Goal: Task Accomplishment & Management: Use online tool/utility

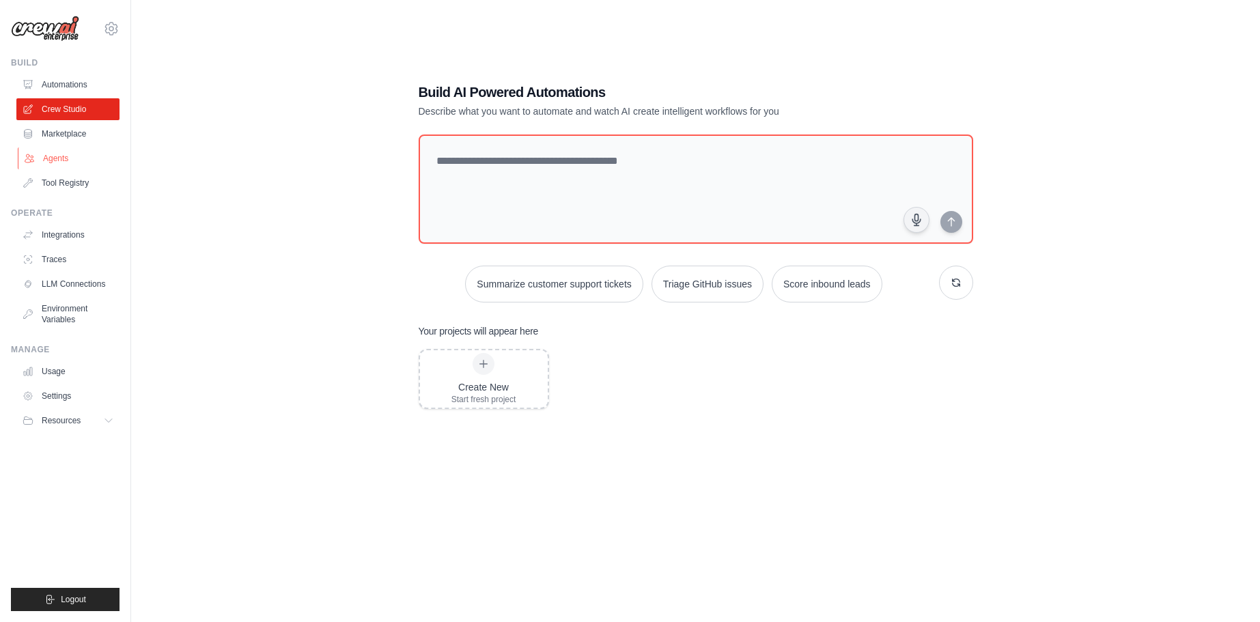
click at [58, 157] on link "Agents" at bounding box center [69, 159] width 103 height 22
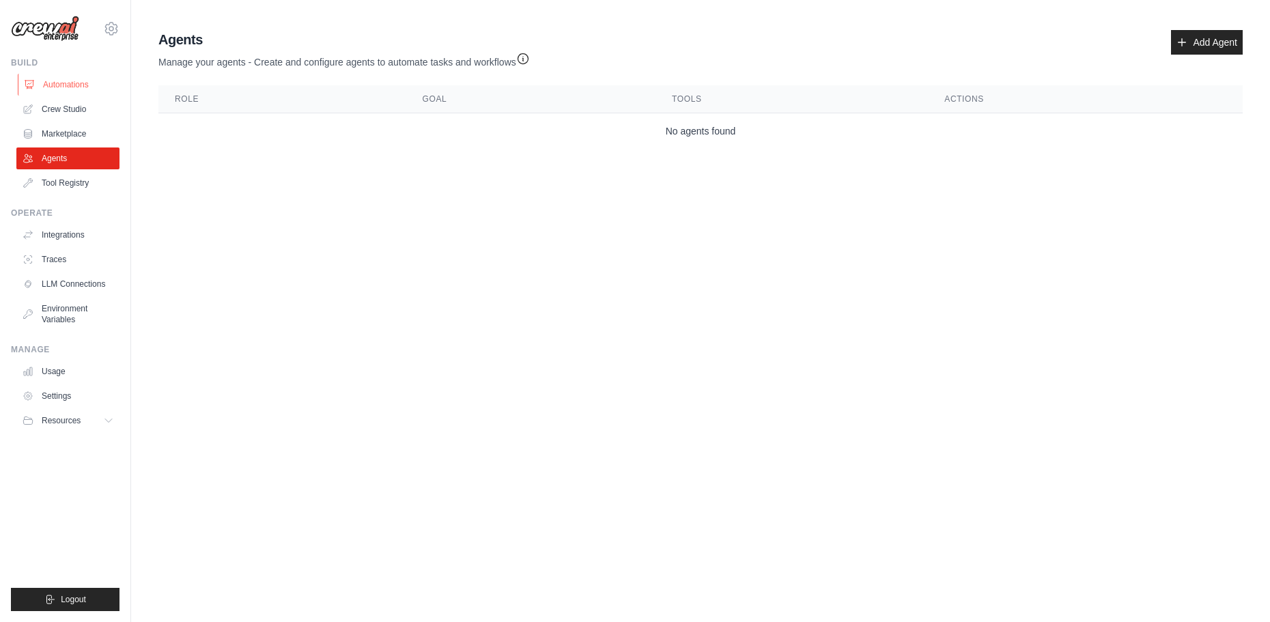
click at [74, 91] on link "Automations" at bounding box center [69, 85] width 103 height 22
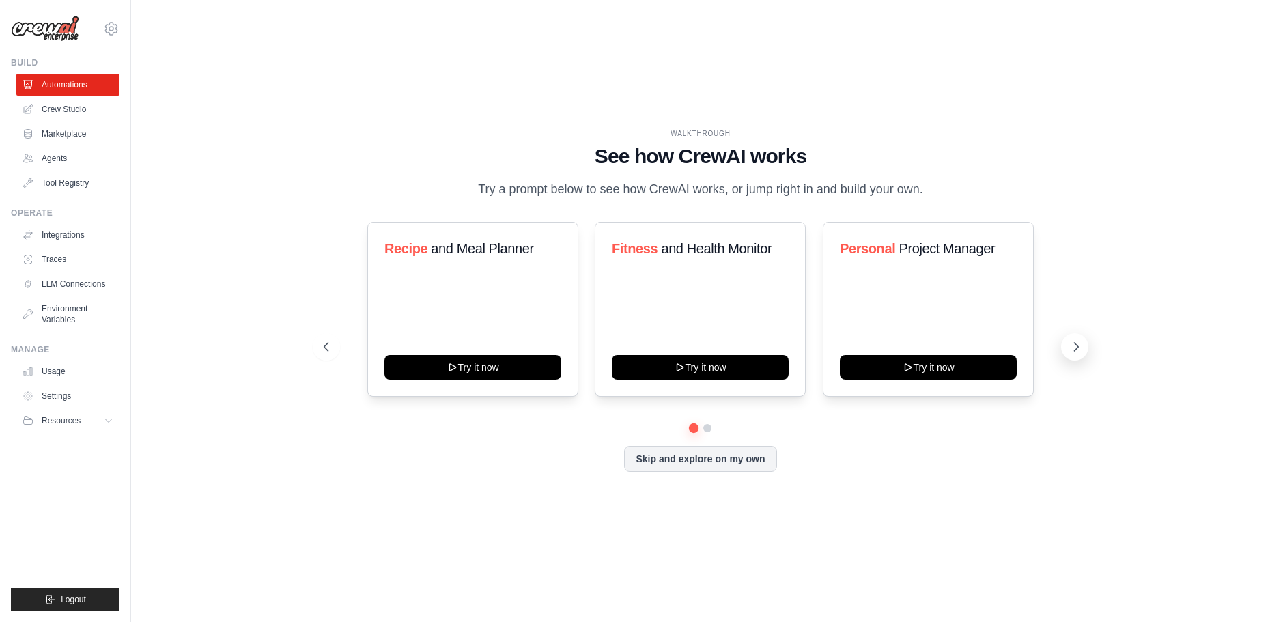
click at [1063, 346] on button at bounding box center [1074, 346] width 27 height 27
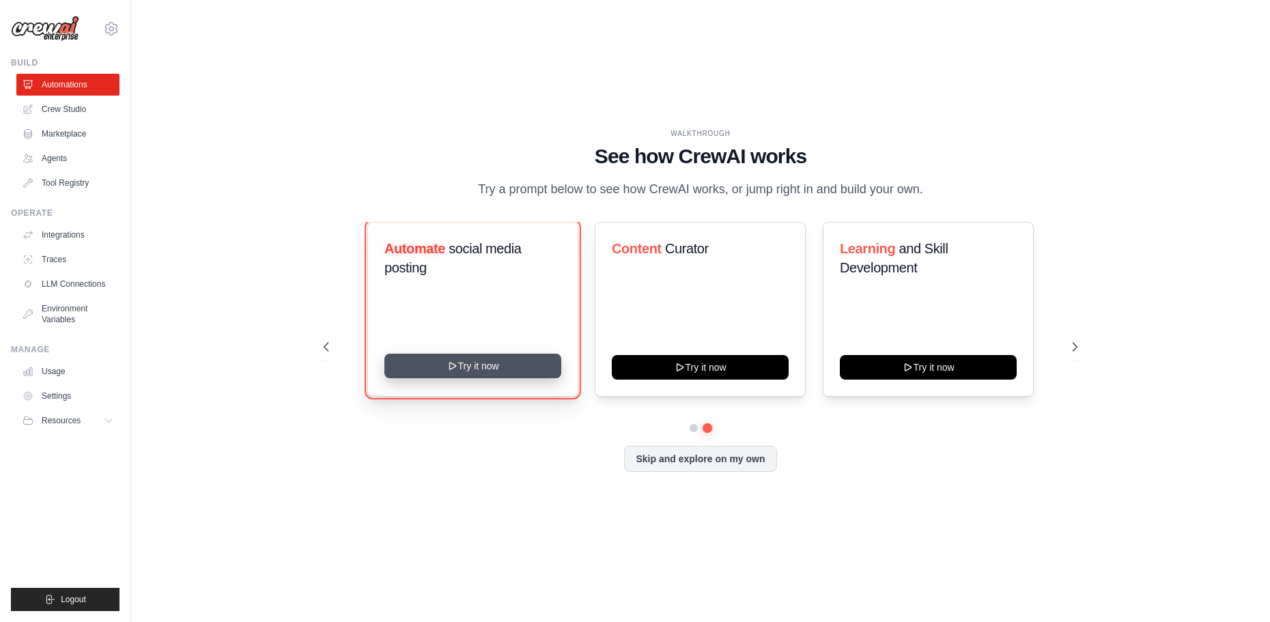
click at [468, 373] on button "Try it now" at bounding box center [473, 366] width 177 height 25
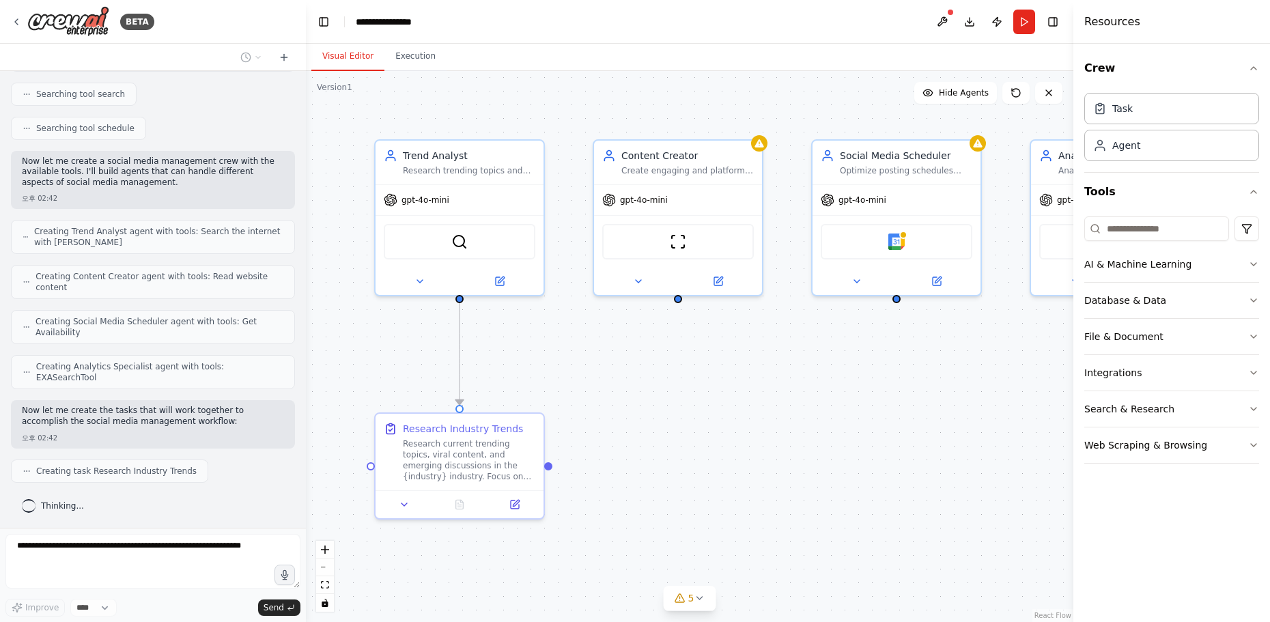
scroll to position [497, 0]
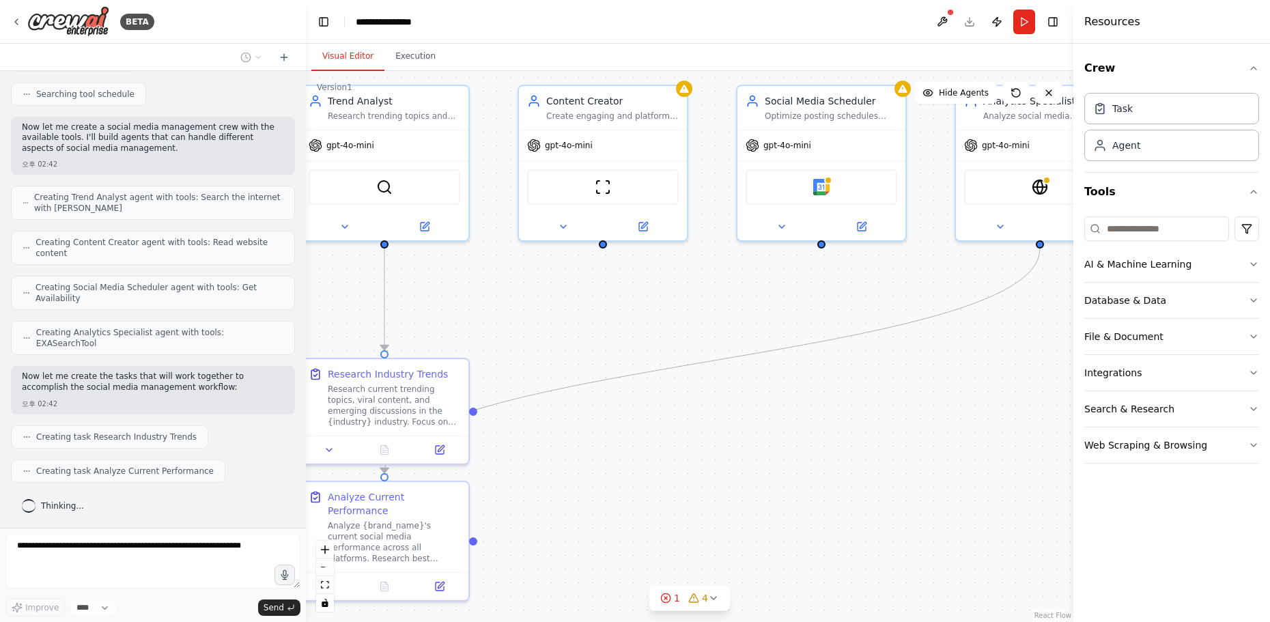
drag, startPoint x: 870, startPoint y: 486, endPoint x: 798, endPoint y: 428, distance: 92.8
click at [798, 429] on div ".deletable-edge-delete-btn { width: 20px; height: 20px; border: 0px solid #ffff…" at bounding box center [690, 346] width 768 height 551
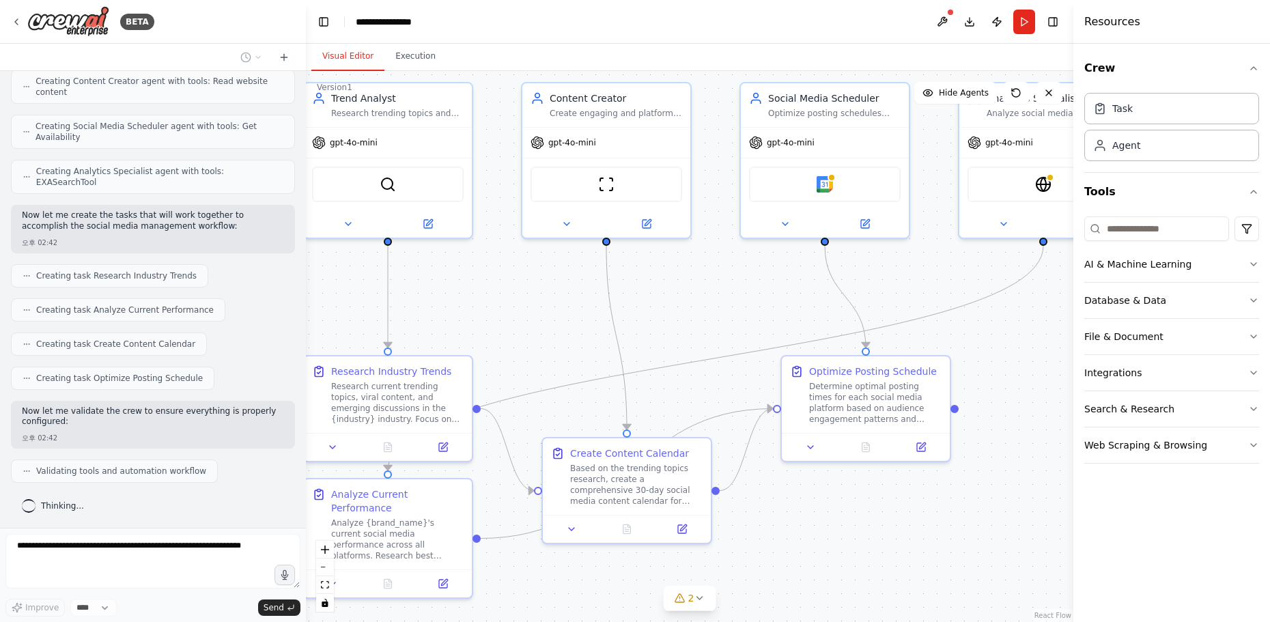
scroll to position [740, 0]
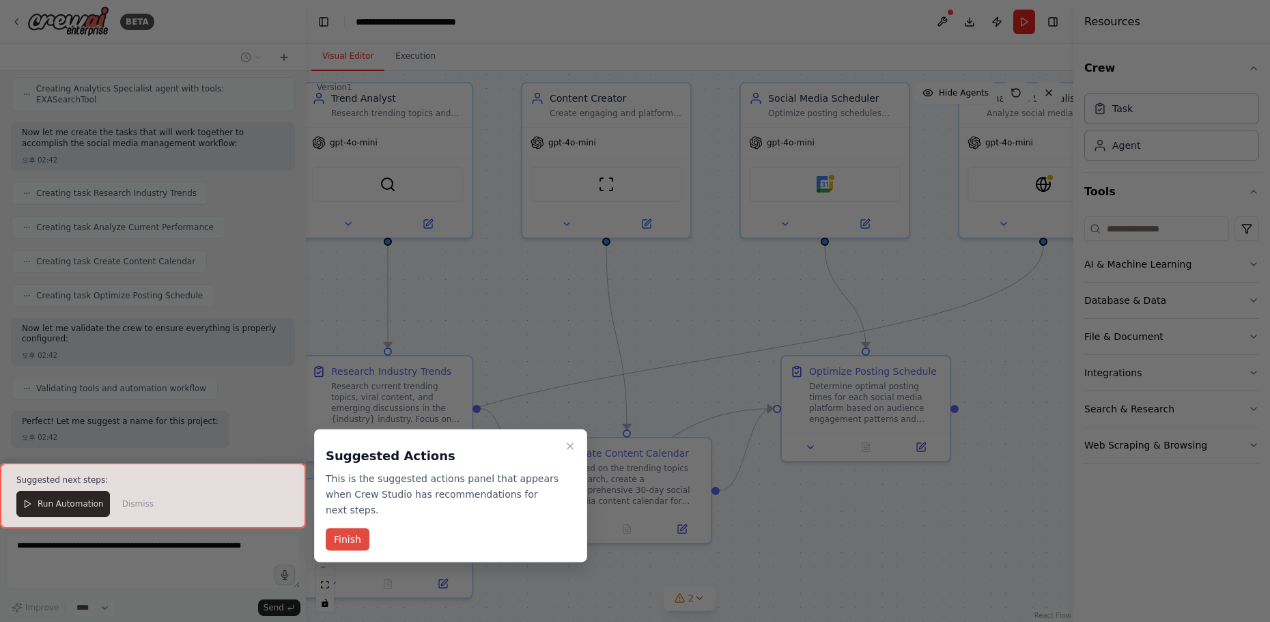
click at [354, 538] on button "Finish" at bounding box center [348, 540] width 44 height 23
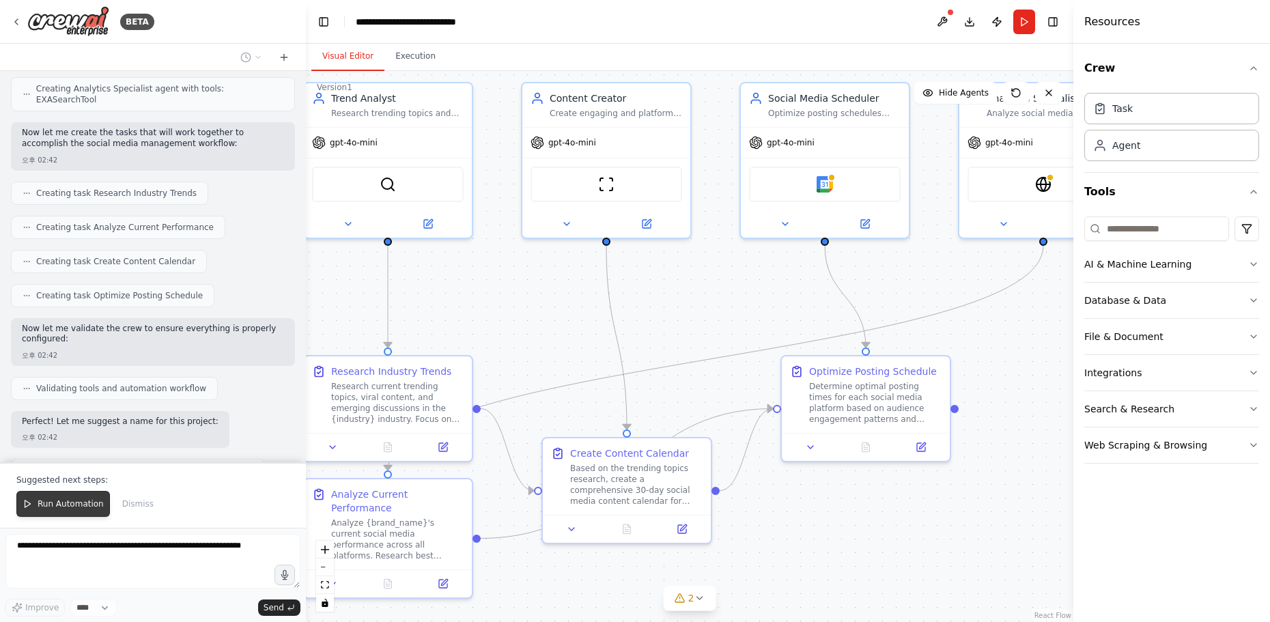
click at [48, 504] on span "Run Automation" at bounding box center [71, 504] width 66 height 11
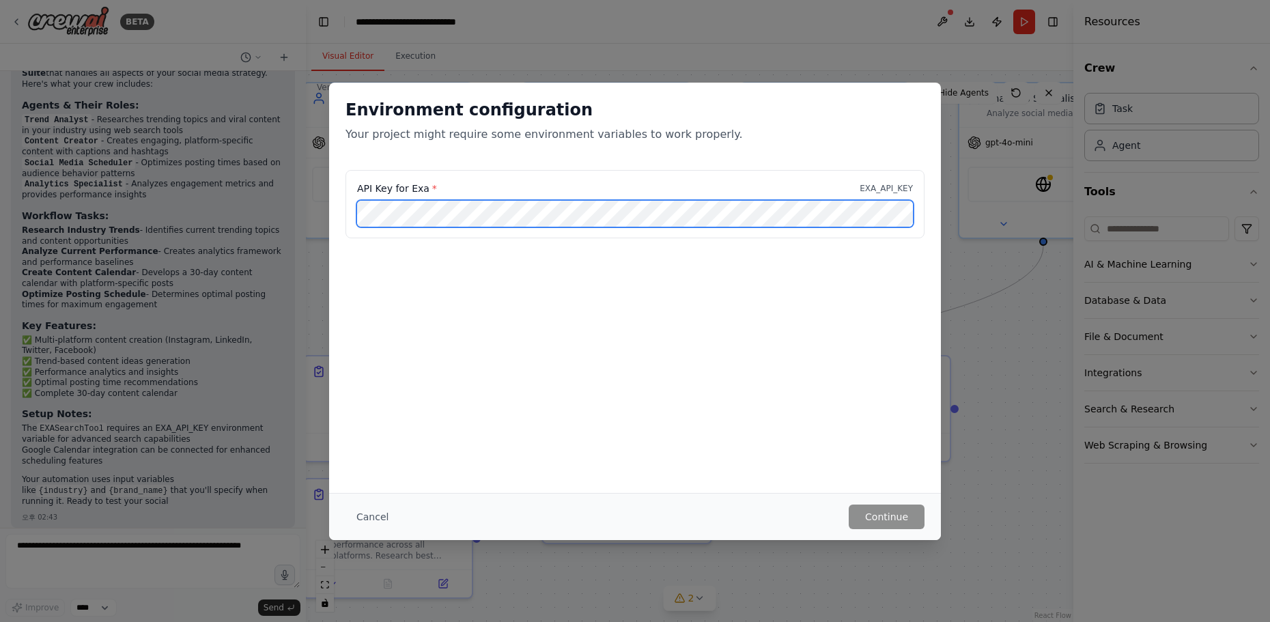
scroll to position [1202, 0]
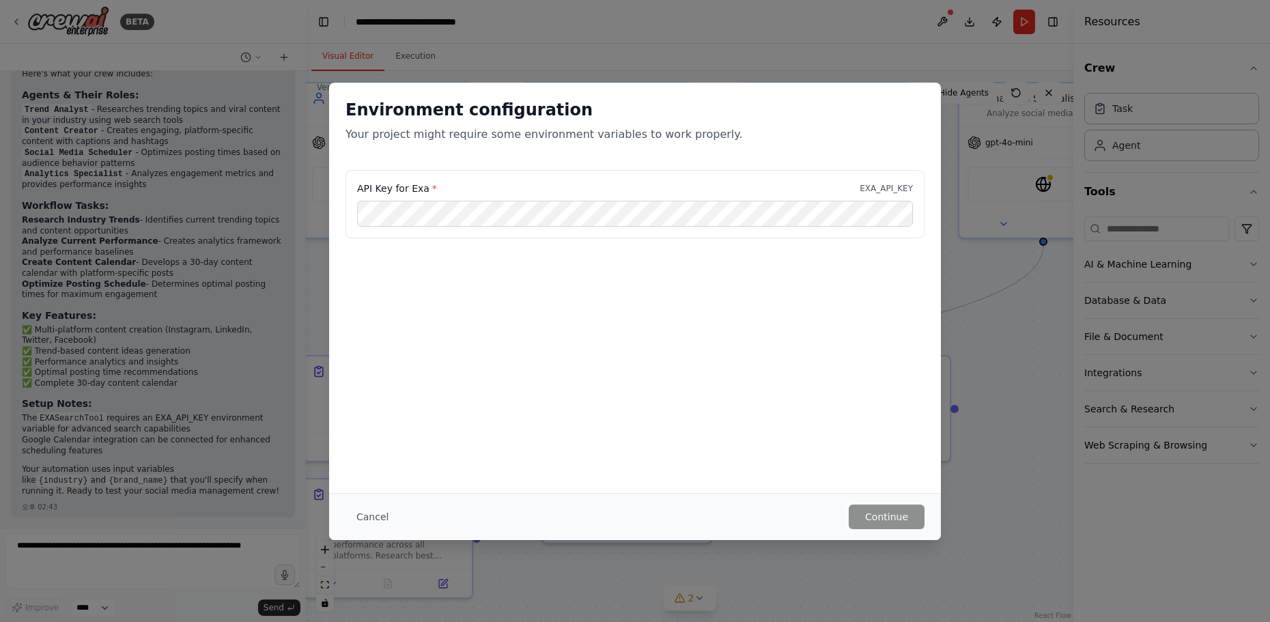
click at [141, 389] on div "Environment configuration Your project might require some environment variables…" at bounding box center [635, 311] width 1270 height 622
click at [391, 509] on button "Cancel" at bounding box center [373, 517] width 54 height 25
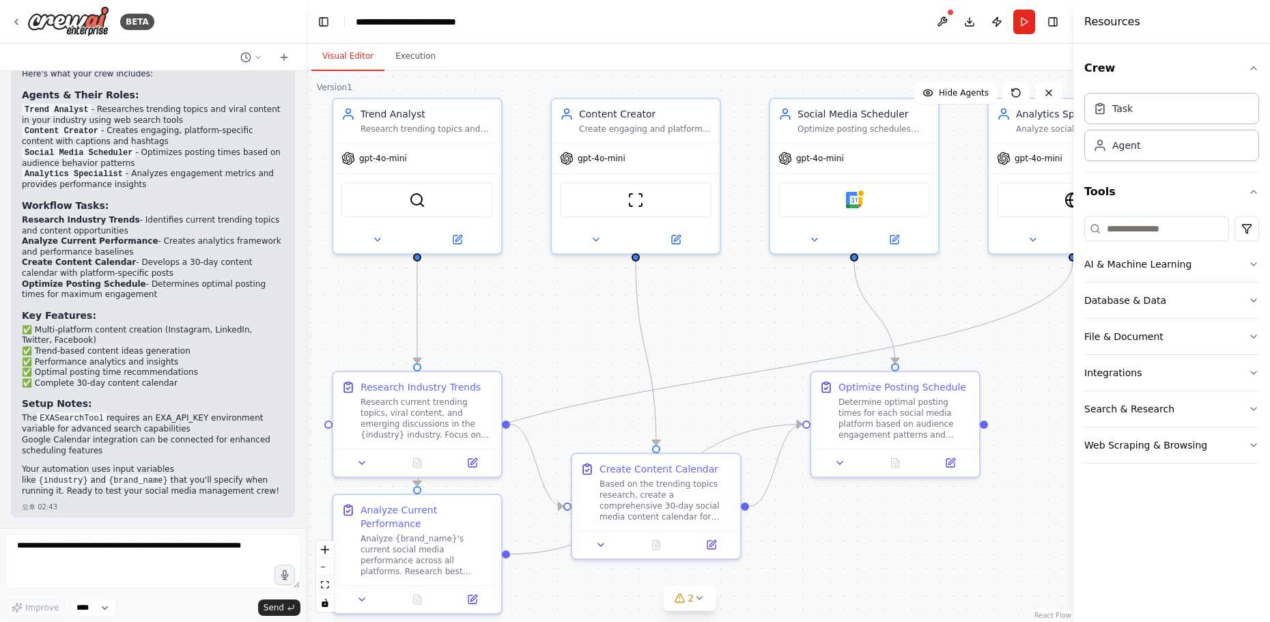
drag, startPoint x: 742, startPoint y: 295, endPoint x: 770, endPoint y: 310, distance: 31.8
click at [771, 311] on div ".deletable-edge-delete-btn { width: 20px; height: 20px; border: 0px solid #ffff…" at bounding box center [690, 346] width 768 height 551
